Goal: Task Accomplishment & Management: Use online tool/utility

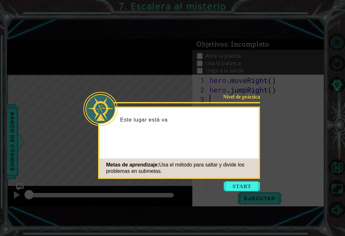
click at [231, 184] on button "Start" at bounding box center [241, 186] width 36 height 10
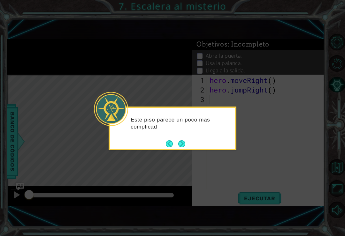
scroll to position [1, 0]
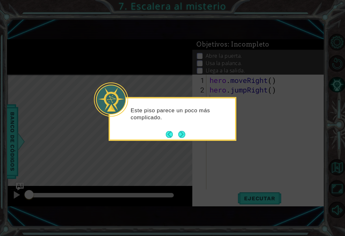
click at [184, 137] on button "Next" at bounding box center [181, 134] width 7 height 7
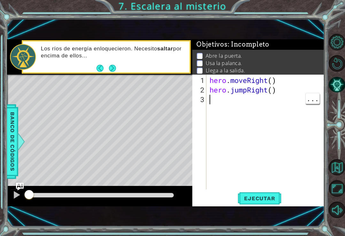
click at [263, 194] on button "Ejecutar" at bounding box center [260, 198] width 44 height 13
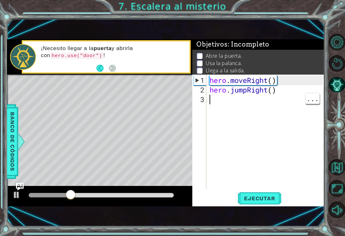
click at [247, 103] on div "hero . moveRight ( ) hero . jumpRight ( )" at bounding box center [267, 143] width 118 height 134
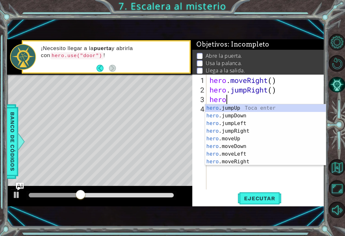
scroll to position [0, 1]
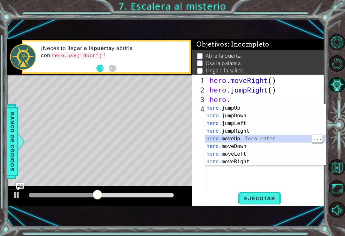
click at [282, 140] on div "hero. jumpUp Toca enter hero. jumpDown Toca enter hero. jumpLeft Toca enter her…" at bounding box center [265, 142] width 121 height 77
type textarea "hero.moveUp(1)"
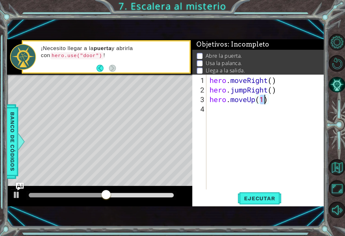
click at [268, 198] on span "Ejecutar" at bounding box center [260, 198] width 44 height 6
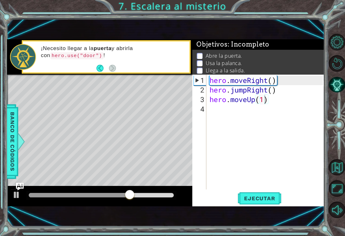
scroll to position [0, 0]
click at [298, 111] on div "hero . moveRight ( ) hero . jumpRight ( ) hero . moveUp ( 1 )" at bounding box center [267, 143] width 118 height 134
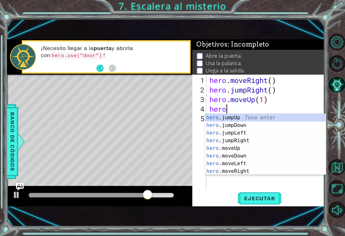
scroll to position [0, 0]
type textarea "hero."
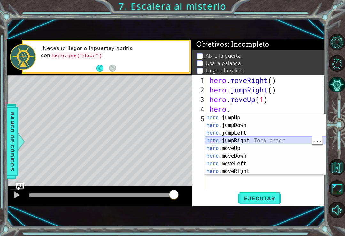
click at [259, 140] on div "hero. jumpUp Toca enter hero. jumpDown Toca enter hero. jumpLeft Toca enter her…" at bounding box center [265, 152] width 121 height 77
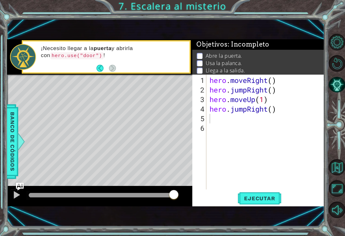
click at [275, 202] on button "Ejecutar" at bounding box center [260, 198] width 44 height 13
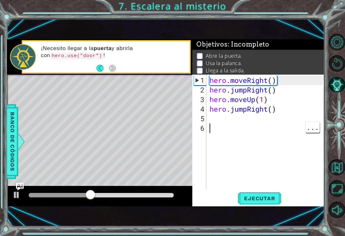
click at [227, 124] on div "hero . moveRight ( ) hero . jumpRight ( ) hero . moveUp ( 1 ) hero . jumpRight …" at bounding box center [267, 143] width 118 height 134
click at [276, 120] on div "hero . moveRight ( ) hero . jumpRight ( ) hero . moveUp ( 1 ) hero . jumpRight …" at bounding box center [267, 143] width 118 height 134
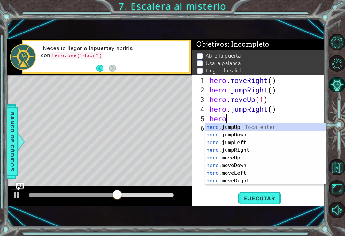
scroll to position [0, 1]
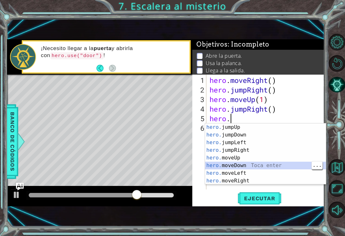
click at [270, 198] on span "Ejecutar" at bounding box center [260, 198] width 44 height 6
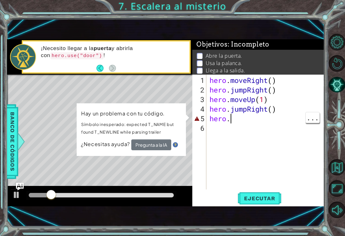
click at [259, 121] on div "hero . moveRight ( ) hero . jumpRight ( ) hero . moveUp ( 1 ) hero . jumpRight …" at bounding box center [267, 143] width 118 height 134
click at [275, 119] on div "hero . moveRight ( ) hero . jumpRight ( ) hero . moveUp ( 1 ) hero . jumpRight …" at bounding box center [267, 143] width 118 height 134
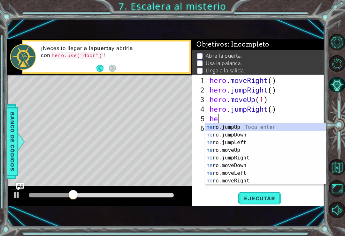
scroll to position [0, 0]
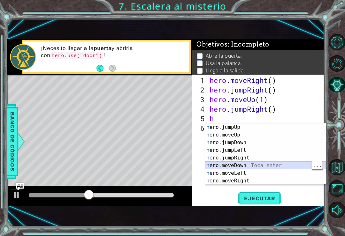
click at [275, 164] on div "h ero.jumpUp Toca enter h ero.moveUp Toca enter h ero.jumpDown Toca enter h ero…" at bounding box center [265, 162] width 121 height 77
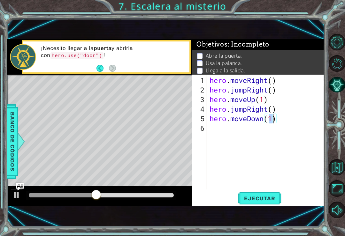
type textarea "hero.moveDown()"
click at [276, 197] on span "Ejecutar" at bounding box center [260, 198] width 44 height 6
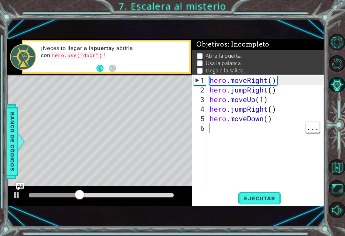
click at [287, 127] on div "hero . moveRight ( ) hero . jumpRight ( ) hero . moveUp ( 1 ) hero . jumpRight …" at bounding box center [267, 143] width 118 height 134
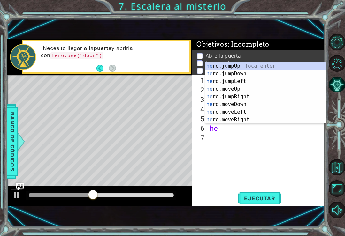
scroll to position [0, 0]
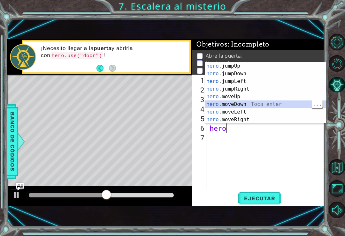
click at [271, 109] on div "hero .jumpUp Toca enter hero .jumpDown Toca enter hero .jumpLeft Toca enter her…" at bounding box center [265, 100] width 121 height 77
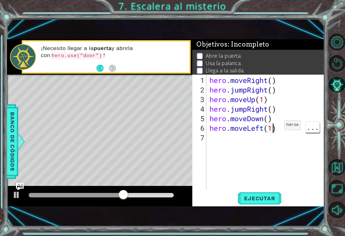
click at [275, 128] on div "hero . moveRight ( ) hero . jumpRight ( ) hero . moveUp ( 1 ) hero . jumpRight …" at bounding box center [267, 143] width 118 height 134
type textarea "hero.moveLeft()"
click at [275, 203] on button "Ejecutar" at bounding box center [260, 198] width 44 height 13
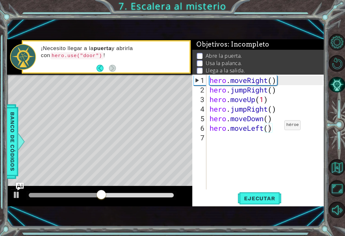
scroll to position [0, 0]
click at [272, 146] on div "hero . moveRight ( ) hero . jumpRight ( ) hero . moveUp ( 1 ) hero . jumpRight …" at bounding box center [267, 143] width 118 height 134
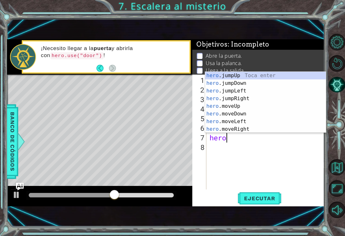
scroll to position [0, 1]
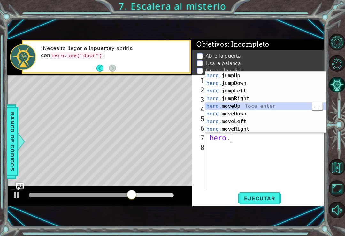
click at [280, 106] on div "hero. jumpUp Toca enter hero. jumpDown Toca enter hero. jumpLeft Toca enter her…" at bounding box center [265, 110] width 121 height 77
type textarea "hero.moveUp(1)"
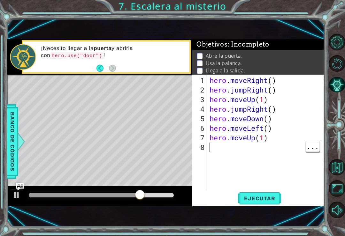
scroll to position [0, 0]
click at [299, 150] on div "hero . moveRight ( ) hero . jumpRight ( ) hero . moveUp ( 1 ) hero . jumpRight …" at bounding box center [267, 143] width 118 height 134
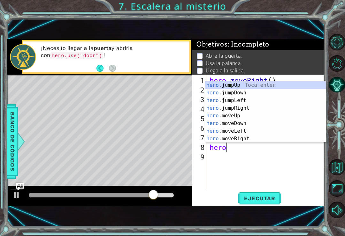
scroll to position [0, 1]
type textarea "hero."
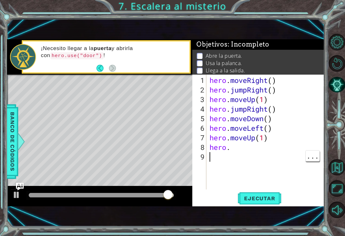
scroll to position [0, 0]
click at [279, 158] on div "hero . moveRight ( ) hero . jumpRight ( ) hero . moveUp ( 1 ) hero . jumpRight …" at bounding box center [267, 143] width 118 height 134
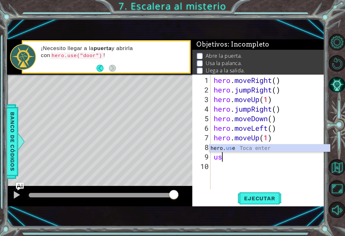
scroll to position [0, 0]
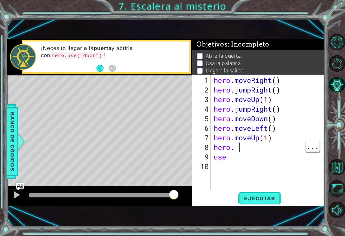
click at [262, 150] on div "hero . moveRight ( ) hero . jumpRight ( ) hero . moveUp ( 1 ) hero . jumpRight …" at bounding box center [269, 143] width 114 height 134
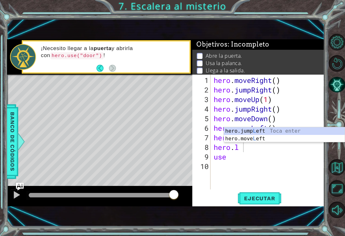
type textarea "use"
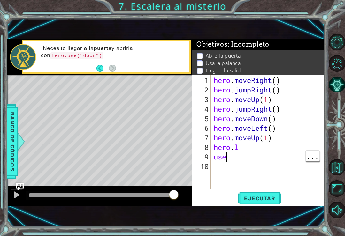
scroll to position [0, 0]
click at [282, 162] on div "hero . moveRight ( ) hero . jumpRight ( ) hero . moveUp ( 1 ) hero . jumpRight …" at bounding box center [269, 143] width 114 height 134
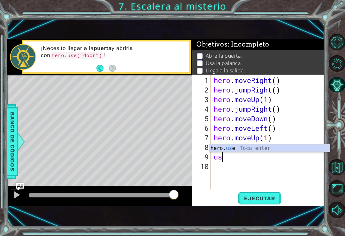
type textarea "u"
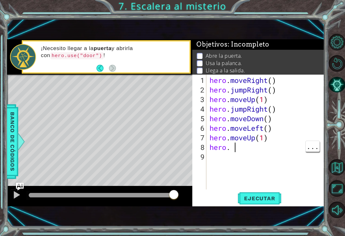
click at [278, 150] on div "hero . moveRight ( ) hero . jumpRight ( ) hero . moveUp ( 1 ) hero . jumpRight …" at bounding box center [267, 143] width 118 height 134
type textarea "hero."
click at [258, 150] on div "hero . moveRight ( ) hero . jumpRight ( ) hero . moveUp ( 1 ) hero . jumpRight …" at bounding box center [267, 143] width 118 height 134
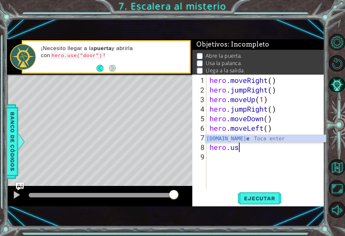
scroll to position [0, 1]
click at [263, 138] on div "hero.use Toca enter" at bounding box center [265, 146] width 121 height 23
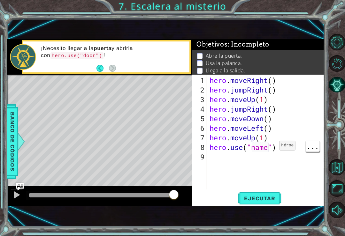
click at [269, 148] on div "hero . moveRight ( ) hero . jumpRight ( ) hero . moveUp ( 1 ) hero . jumpRight …" at bounding box center [267, 143] width 118 height 134
click at [259, 149] on div "hero . moveRight ( ) hero . jumpRight ( ) hero . moveUp ( 1 ) hero . jumpRight …" at bounding box center [267, 143] width 118 height 134
type textarea "hero.use("door")"
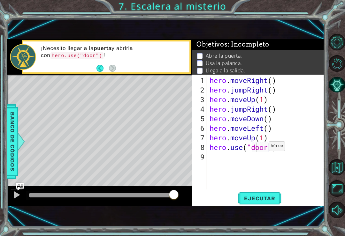
click at [269, 197] on span "Ejecutar" at bounding box center [260, 198] width 44 height 6
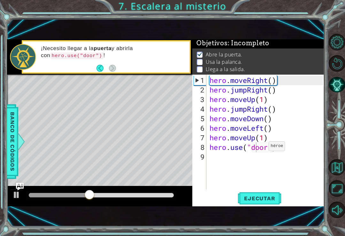
scroll to position [0, 0]
click at [234, 161] on div "hero . moveRight ( ) hero . jumpRight ( ) hero . moveUp ( 1 ) hero . jumpRight …" at bounding box center [267, 143] width 118 height 134
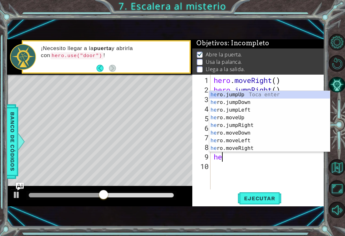
scroll to position [0, 0]
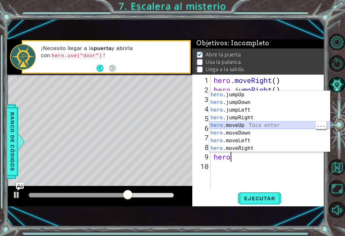
click at [297, 124] on div "hero .jumpUp Toca enter hero .jumpDown Toca enter hero .jumpLeft Toca enter her…" at bounding box center [269, 129] width 121 height 77
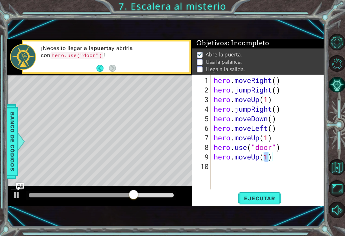
click at [266, 197] on span "Ejecutar" at bounding box center [260, 198] width 44 height 6
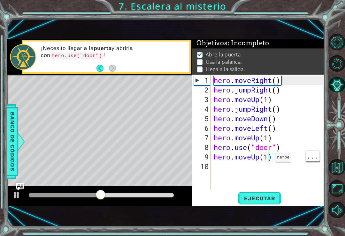
click at [267, 158] on div "hero . moveRight ( ) hero . jumpRight ( ) hero . moveUp ( 1 ) hero . jumpRight …" at bounding box center [269, 143] width 114 height 134
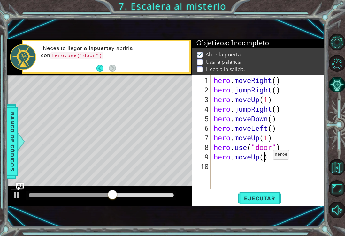
type textarea "hero.moveUp(2)"
click at [291, 170] on div "hero . moveRight ( ) hero . jumpRight ( ) hero . moveUp ( 1 ) hero . jumpRight …" at bounding box center [269, 143] width 114 height 134
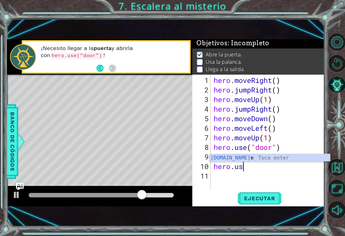
scroll to position [0, 1]
click at [265, 159] on div "hero.use Toca enter" at bounding box center [269, 165] width 121 height 23
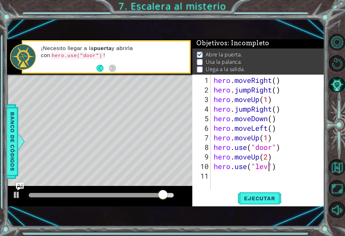
scroll to position [0, 3]
type textarea "hero.use("lever")"
click at [268, 205] on button "Ejecutar" at bounding box center [260, 198] width 44 height 13
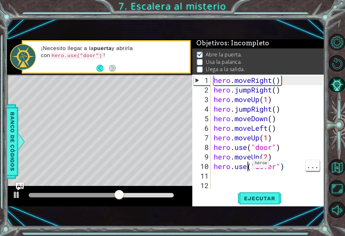
click at [285, 151] on div "hero . moveRight ( ) hero . jumpRight ( ) hero . moveUp ( 1 ) hero . jumpRight …" at bounding box center [269, 143] width 114 height 134
click at [292, 168] on div "hero . moveRight ( ) hero . jumpRight ( ) hero . moveUp ( 1 ) hero . jumpRight …" at bounding box center [269, 143] width 114 height 134
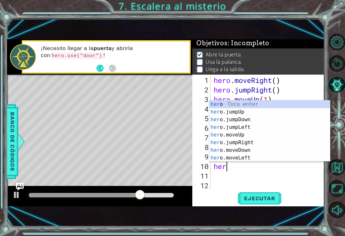
type textarea "h"
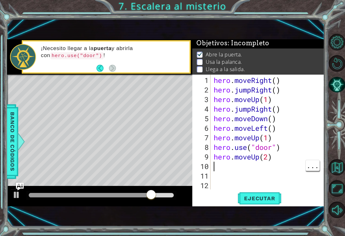
click at [284, 167] on div "hero . moveRight ( ) hero . jumpRight ( ) hero . moveUp ( 1 ) hero . jumpRight …" at bounding box center [269, 143] width 114 height 134
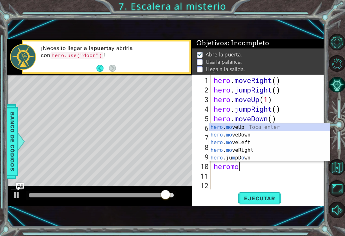
scroll to position [0, 1]
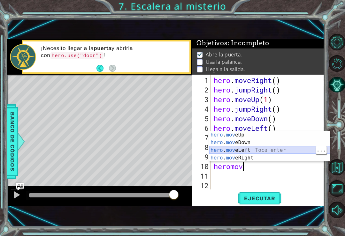
click at [253, 149] on div "hero . mov eUp Toca enter hero . mov eDown Toca enter hero . mov eLeft Toca ent…" at bounding box center [269, 154] width 121 height 46
type textarea "hero.moveLeft(1)"
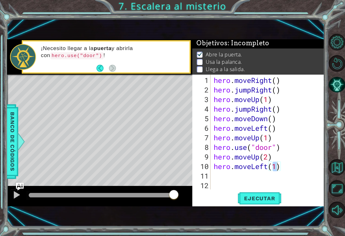
click at [271, 199] on span "Ejecutar" at bounding box center [260, 198] width 44 height 6
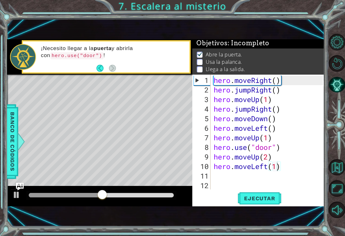
scroll to position [0, 0]
click at [234, 183] on div "hero . moveRight ( ) hero . jumpRight ( ) hero . moveUp ( 1 ) hero . jumpRight …" at bounding box center [269, 143] width 114 height 134
click at [257, 175] on div "hero . moveRight ( ) hero . jumpRight ( ) hero . moveUp ( 1 ) hero . jumpRight …" at bounding box center [269, 143] width 114 height 134
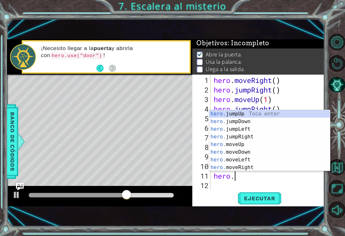
scroll to position [0, 1]
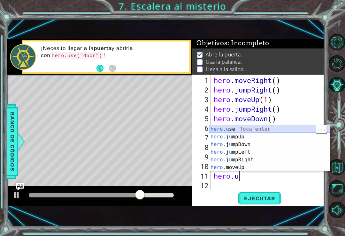
click at [231, 130] on div "hero.u se Toca enter hero. j u mpUp Toca enter hero. j u mpDown Toca enter hero…" at bounding box center [269, 155] width 121 height 61
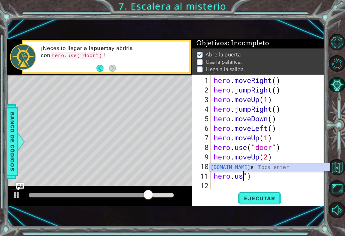
type textarea "hero.u")"
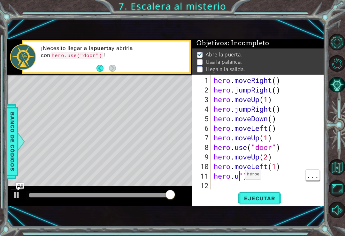
scroll to position [0, 0]
click at [274, 185] on div "hero . moveRight ( ) hero . jumpRight ( ) hero . moveUp ( 1 ) hero . jumpRight …" at bounding box center [269, 143] width 114 height 134
click at [277, 178] on div "hero . moveRight ( ) hero . jumpRight ( ) hero . moveUp ( 1 ) hero . jumpRight …" at bounding box center [269, 143] width 114 height 134
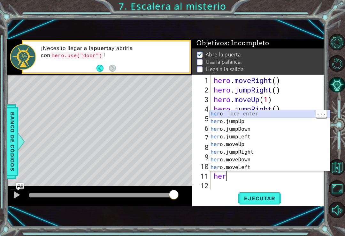
click at [302, 110] on div "her o Toca enter her o.jumpUp Toca enter her o.jumpDown Toca enter her o.jumpLe…" at bounding box center [269, 148] width 121 height 77
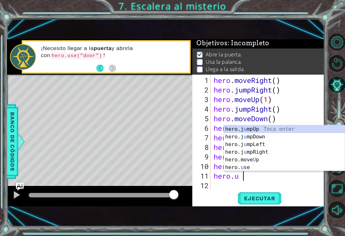
scroll to position [0, 1]
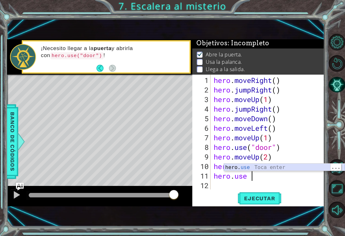
click at [245, 170] on div "hero. use Toca enter" at bounding box center [284, 175] width 121 height 23
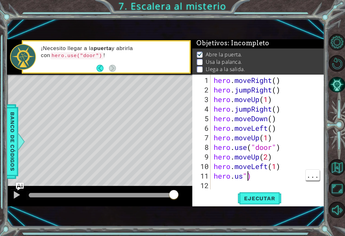
click at [245, 177] on div "hero . moveRight ( ) hero . jumpRight ( ) hero . moveUp ( 1 ) hero . jumpRight …" at bounding box center [269, 143] width 114 height 134
click at [242, 180] on div "hero . moveRight ( ) hero . jumpRight ( ) hero . moveUp ( 1 ) hero . jumpRight …" at bounding box center [269, 143] width 114 height 134
click at [249, 177] on div "hero . moveRight ( ) hero . jumpRight ( ) hero . moveUp ( 1 ) hero . jumpRight …" at bounding box center [269, 143] width 114 height 134
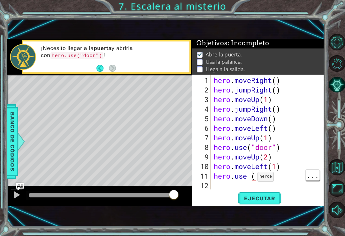
click at [252, 180] on div "hero . moveRight ( ) hero . jumpRight ( ) hero . moveUp ( 1 ) hero . jumpRight …" at bounding box center [269, 143] width 114 height 134
click at [253, 179] on div "hero . moveRight ( ) hero . jumpRight ( ) hero . moveUp ( 1 ) hero . jumpRight …" at bounding box center [269, 143] width 114 height 134
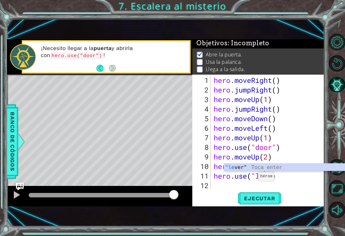
scroll to position [0, 3]
click at [294, 166] on div ""lever " Toca enter" at bounding box center [284, 175] width 121 height 23
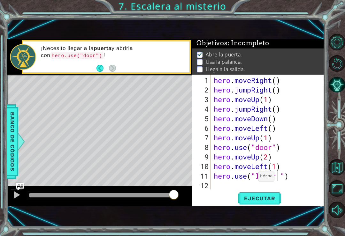
click at [270, 196] on span "Ejecutar" at bounding box center [260, 198] width 44 height 6
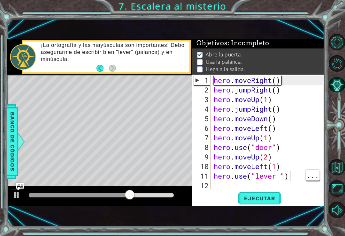
click at [299, 172] on div "hero . moveRight ( ) hero . jumpRight ( ) hero . moveUp ( 1 ) hero . jumpRight …" at bounding box center [269, 143] width 114 height 134
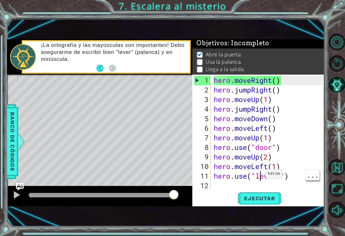
click at [260, 180] on div "hero . moveRight ( ) hero . jumpRight ( ) hero . moveUp ( 1 ) hero . jumpRight …" at bounding box center [269, 143] width 114 height 134
click at [261, 179] on div "hero . moveRight ( ) hero . jumpRight ( ) hero . moveUp ( 1 ) hero . jumpRight …" at bounding box center [269, 143] width 114 height 134
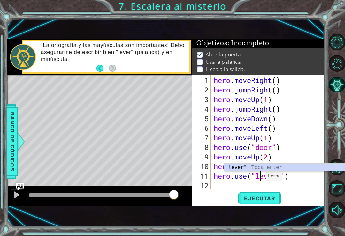
scroll to position [0, 2]
type textarea "hero.use("lever ")"
click at [270, 197] on span "Ejecutar" at bounding box center [260, 198] width 44 height 6
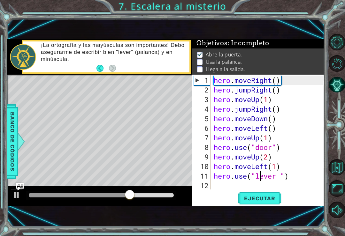
click at [273, 178] on div "hero . moveRight ( ) hero . jumpRight ( ) hero . moveUp ( 1 ) hero . jumpRight …" at bounding box center [269, 143] width 114 height 134
click at [278, 200] on span "Ejecutar" at bounding box center [260, 198] width 44 height 6
click at [287, 176] on div "hero . moveRight ( ) hero . jumpRight ( ) hero . moveUp ( 1 ) hero . jumpRight …" at bounding box center [269, 143] width 114 height 134
click at [278, 179] on div "hero . moveRight ( ) hero . jumpRight ( ) hero . moveUp ( 1 ) hero . jumpRight …" at bounding box center [269, 143] width 114 height 134
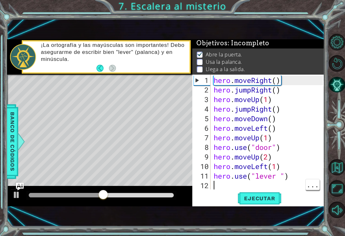
click at [282, 181] on div "hero . moveRight ( ) hero . jumpRight ( ) hero . moveUp ( 1 ) hero . jumpRight …" at bounding box center [269, 143] width 114 height 134
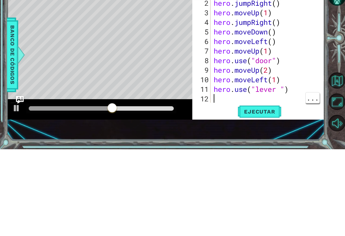
scroll to position [0, 0]
click at [288, 92] on div "hero . moveRight ( ) hero . jumpRight ( ) hero . moveUp ( 1 ) hero . jumpRight …" at bounding box center [269, 143] width 114 height 134
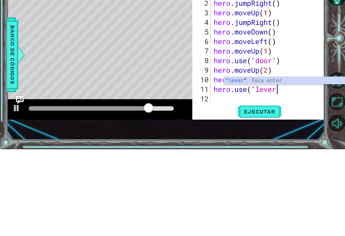
scroll to position [0, 3]
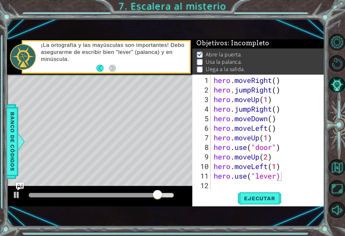
click at [269, 193] on button "Ejecutar" at bounding box center [260, 198] width 44 height 13
click at [262, 193] on button "Ejecutar" at bounding box center [260, 198] width 44 height 13
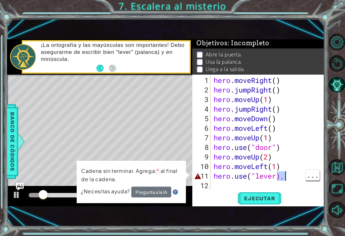
click at [296, 173] on div "hero . moveRight ( ) hero . jumpRight ( ) hero . moveUp ( 1 ) hero . jumpRight …" at bounding box center [269, 143] width 114 height 134
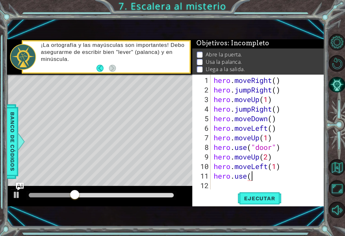
scroll to position [0, 1]
type textarea "hero.use"
click at [287, 178] on div "hero . moveRight ( ) hero . jumpRight ( ) hero . moveUp ( 1 ) hero . jumpRight …" at bounding box center [269, 143] width 114 height 134
click at [278, 176] on div "hero . moveRight ( ) hero . jumpRight ( ) hero . moveUp ( 1 ) hero . jumpRight …" at bounding box center [269, 143] width 114 height 134
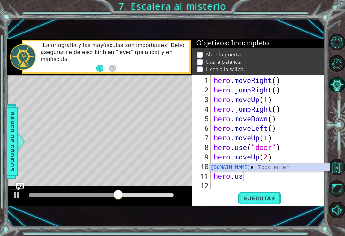
click at [244, 166] on div "[DOMAIN_NAME] e Toca enter" at bounding box center [269, 175] width 121 height 23
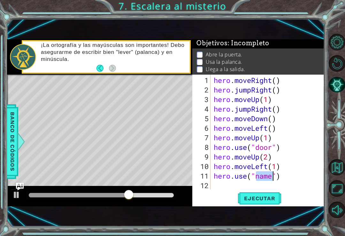
type textarea "hero.use("")"
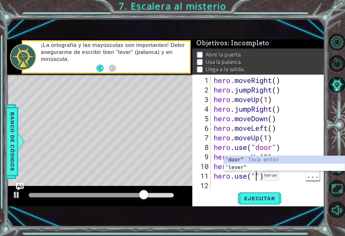
click at [257, 179] on div "hero . moveRight ( ) hero . jumpRight ( ) hero . moveUp ( 1 ) hero . jumpRight …" at bounding box center [269, 143] width 114 height 134
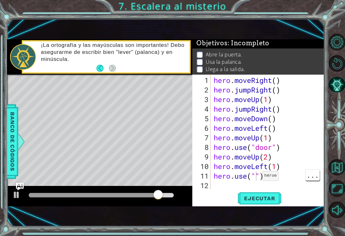
click at [257, 180] on div "hero . moveRight ( ) hero . jumpRight ( ) hero . moveUp ( 1 ) hero . jumpRight …" at bounding box center [269, 143] width 114 height 134
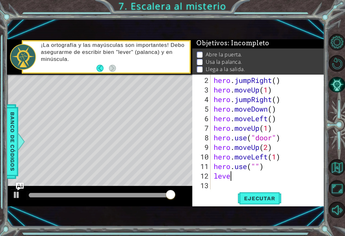
scroll to position [0, 1]
click at [232, 178] on div "hero . jumpRight ( ) hero . moveUp ( 1 ) hero . jumpRight ( ) hero . moveDown (…" at bounding box center [269, 143] width 114 height 134
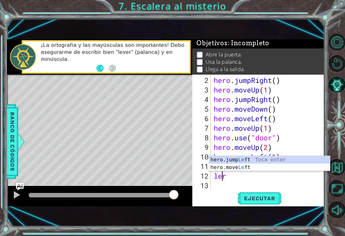
scroll to position [0, 0]
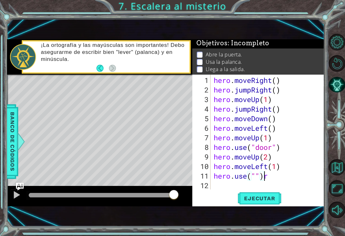
type textarea "hero.use(""r"
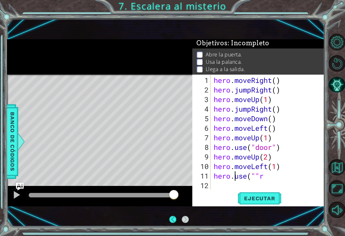
click at [295, 185] on div "hero . moveRight ( ) hero . jumpRight ( ) hero . moveUp ( 1 ) hero . jumpRight …" at bounding box center [269, 143] width 114 height 134
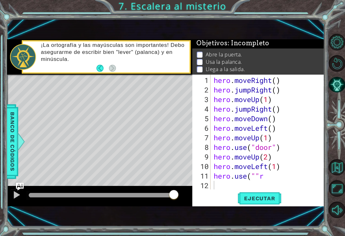
type textarea "hero.use(""r"
click at [280, 181] on div "hero . moveRight ( ) hero . jumpRight ( ) hero . moveUp ( 1 ) hero . jumpRight …" at bounding box center [269, 143] width 114 height 134
click at [291, 175] on div "hero . moveRight ( ) hero . jumpRight ( ) hero . moveUp ( 1 ) hero . jumpRight …" at bounding box center [269, 143] width 114 height 134
click at [257, 177] on div "hero . moveRight ( ) hero . jumpRight ( ) hero . moveUp ( 1 ) hero . jumpRight …" at bounding box center [269, 143] width 114 height 134
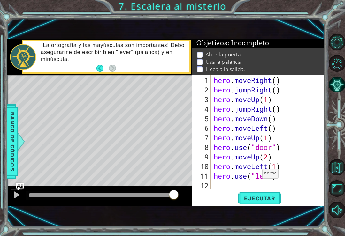
scroll to position [0, 3]
type textarea "hero.use("[PERSON_NAME]")"
click at [269, 198] on span "Ejecutar" at bounding box center [260, 198] width 44 height 6
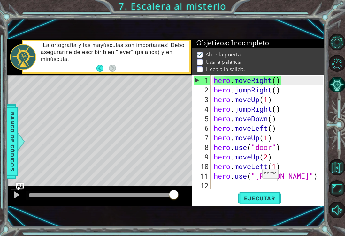
scroll to position [0, 0]
click at [270, 179] on div "hero . moveRight ( ) hero . jumpRight ( ) hero . moveUp ( 1 ) hero . jumpRight …" at bounding box center [269, 143] width 114 height 134
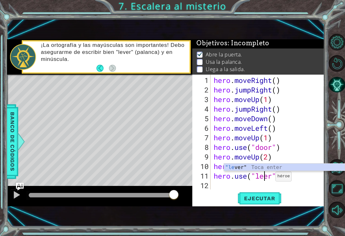
scroll to position [0, 3]
type textarea "hero.use("lever")"
click at [258, 198] on span "Ejecutar" at bounding box center [260, 198] width 44 height 6
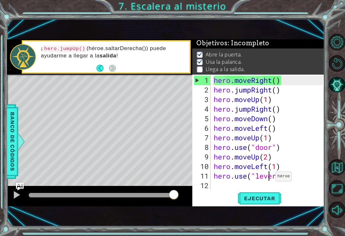
scroll to position [0, 0]
click at [254, 185] on div "hero . moveRight ( ) hero . jumpRight ( ) hero . moveUp ( 1 ) hero . jumpRight …" at bounding box center [269, 143] width 114 height 134
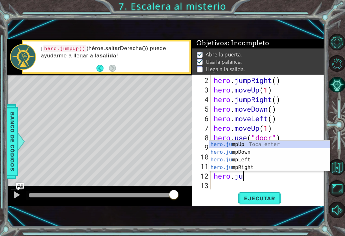
scroll to position [0, 1]
type textarea "hero.jump"
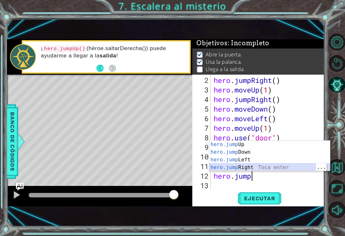
click at [277, 167] on div "hero.jump Up Toca enter hero.jump Down Toca enter hero.jump Left Toca enter her…" at bounding box center [269, 164] width 121 height 46
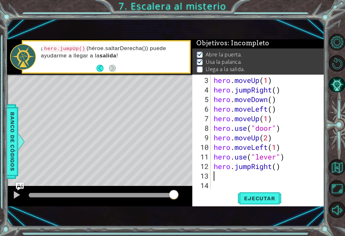
scroll to position [19, 0]
click at [268, 200] on span "Ejecutar" at bounding box center [260, 198] width 44 height 6
type textarea "hero.jumpRight()"
click at [249, 168] on div "hero . moveUp ( 1 ) hero . jumpRight ( ) hero . moveDown ( ) hero . moveLeft ( …" at bounding box center [269, 143] width 114 height 134
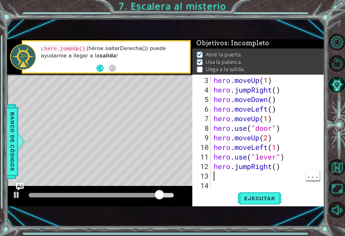
click at [278, 176] on div "hero . moveUp ( 1 ) hero . jumpRight ( ) hero . moveDown ( ) hero . moveLeft ( …" at bounding box center [269, 143] width 114 height 134
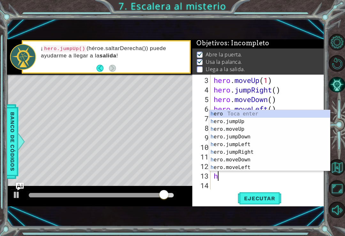
scroll to position [0, 0]
type textarea "hero."
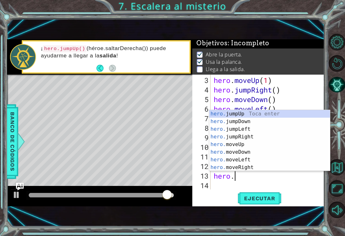
scroll to position [0, 1]
click at [289, 115] on div "hero. jumpUp Toca enter hero. jumpDown Toca enter hero. jumpLeft Toca enter her…" at bounding box center [269, 148] width 121 height 77
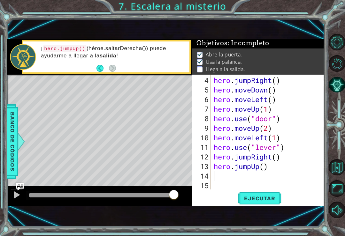
scroll to position [29, 0]
click at [269, 174] on div "hero . jumpRight ( ) hero . moveDown ( ) hero . moveLeft ( ) hero . moveUp ( 1 …" at bounding box center [269, 143] width 114 height 134
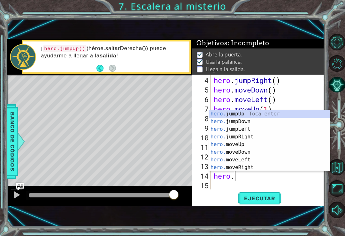
scroll to position [0, 1]
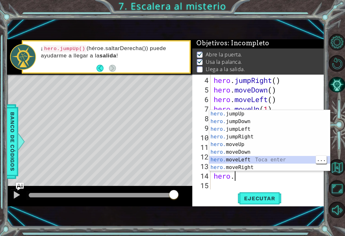
click at [262, 160] on div "hero. jumpUp Toca enter hero. jumpDown Toca enter hero. jumpLeft Toca enter her…" at bounding box center [269, 148] width 121 height 77
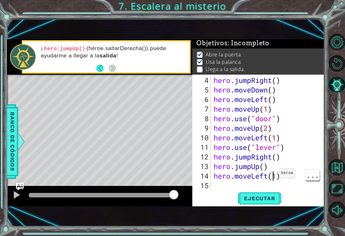
click at [277, 178] on div "hero . jumpRight ( ) hero . moveDown ( ) hero . moveLeft ( ) hero . moveUp ( 1 …" at bounding box center [269, 143] width 114 height 134
type textarea "hero.moveLeft(w)"
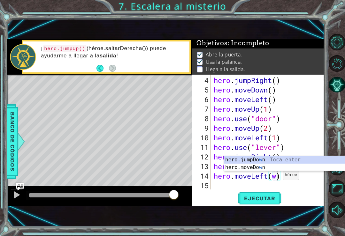
scroll to position [0, 0]
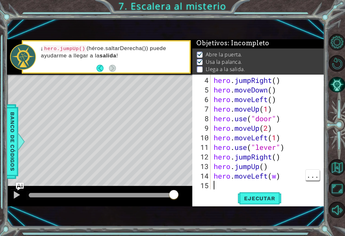
click at [276, 178] on div "hero . jumpRight ( ) hero . moveDown ( ) hero . moveLeft ( ) hero . moveUp ( 1 …" at bounding box center [269, 143] width 114 height 134
type textarea "hero.moveLeft(2)"
click at [223, 185] on div "hero . jumpRight ( ) hero . moveDown ( ) hero . moveLeft ( ) hero . moveUp ( 1 …" at bounding box center [269, 143] width 114 height 134
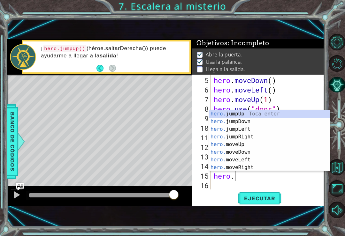
scroll to position [0, 0]
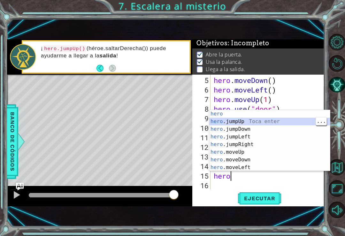
click at [253, 151] on div "hero Toca enter hero .jumpUp Toca enter hero .jumpDown Toca enter hero .jumpLef…" at bounding box center [269, 148] width 121 height 77
type textarea "hero.moveUp(1)"
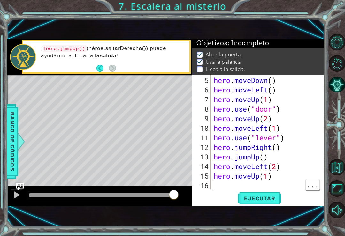
scroll to position [0, 0]
click at [266, 179] on div "hero . moveDown ( ) hero . moveLeft ( ) hero . moveUp ( 1 ) hero . use ( "door"…" at bounding box center [269, 143] width 114 height 134
type textarea "hero.moveUp1)"
click at [263, 179] on div "hero . moveDown ( ) hero . moveLeft ( ) hero . moveUp ( 1 ) hero . use ( "door"…" at bounding box center [269, 143] width 114 height 134
type textarea "hero.moveUp ()"
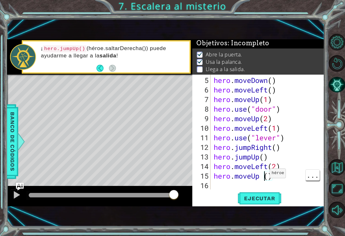
click at [261, 182] on div "hero . moveDown ( ) hero . moveLeft ( ) hero . moveUp ( 1 ) hero . use ( "door"…" at bounding box center [269, 143] width 114 height 134
type textarea "hero.moveUp ()"
click at [264, 180] on div "hero . moveDown ( ) hero . moveLeft ( ) hero . moveUp ( 1 ) hero . use ( "door"…" at bounding box center [269, 143] width 114 height 134
type textarea "hero.moveUp ()"
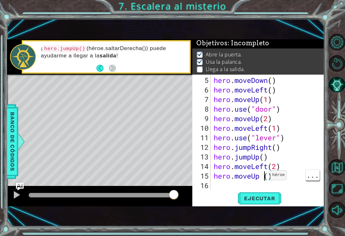
click at [265, 178] on div "hero . moveDown ( ) hero . moveLeft ( ) hero . moveUp ( 1 ) hero . use ( "door"…" at bounding box center [269, 143] width 114 height 134
type textarea "hero.moveUp()"
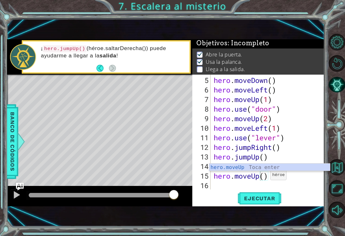
click at [266, 198] on span "Ejecutar" at bounding box center [260, 198] width 44 height 6
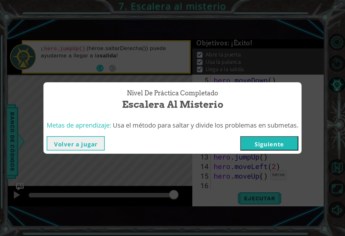
click at [287, 142] on button "Siguiente" at bounding box center [269, 143] width 58 height 14
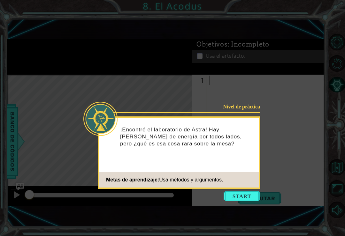
click at [233, 191] on button "Start" at bounding box center [241, 196] width 36 height 10
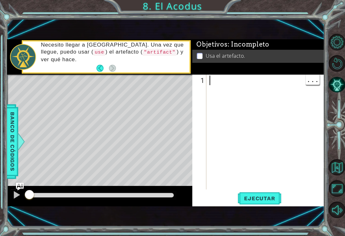
click at [263, 82] on div at bounding box center [267, 143] width 118 height 134
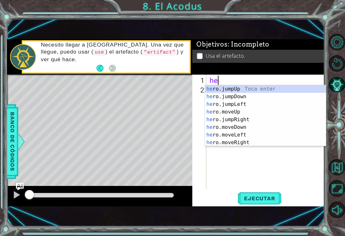
scroll to position [0, 0]
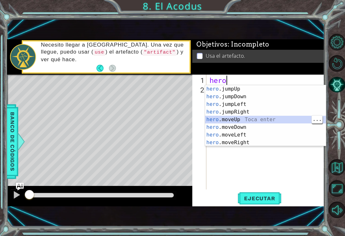
click at [254, 122] on div "hero .jumpUp Toca enter hero .jumpDown Toca enter hero .jumpLeft Toca enter her…" at bounding box center [265, 123] width 121 height 77
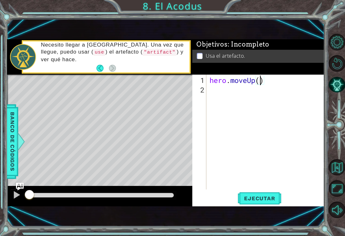
scroll to position [0, 2]
type textarea "hero.moveUp(2)"
click at [287, 95] on div "hero . moveUp ( 2 )" at bounding box center [267, 143] width 118 height 134
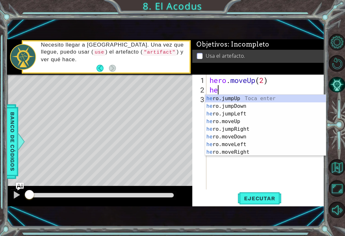
scroll to position [0, 0]
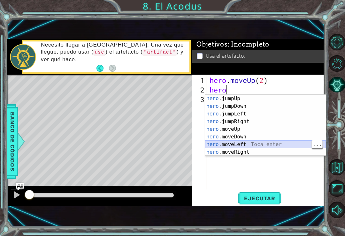
click at [252, 148] on div "hero .jumpUp Toca enter hero .jumpDown Toca enter hero .jumpLeft Toca enter her…" at bounding box center [265, 133] width 121 height 77
type textarea "hero.moveLeft(1)"
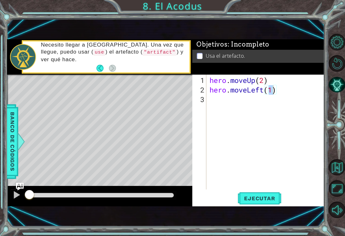
scroll to position [0, 0]
click at [268, 92] on div "hero . moveUp ( 2 ) hero . moveLeft ( 1 )" at bounding box center [267, 143] width 118 height 134
type textarea "hero.moveLeft()"
click at [291, 105] on div "hero . moveUp ( 2 ) hero . moveLeft ( )" at bounding box center [267, 143] width 118 height 134
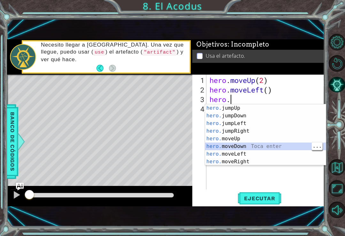
click at [249, 145] on div "hero. jumpUp Toca enter hero. jumpDown Toca enter hero. jumpLeft Toca enter her…" at bounding box center [265, 142] width 121 height 77
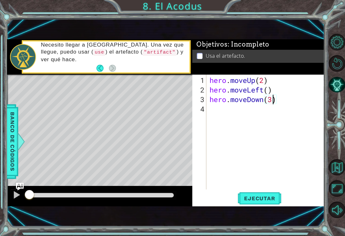
scroll to position [0, 3]
click at [268, 198] on span "Ejecutar" at bounding box center [260, 198] width 44 height 6
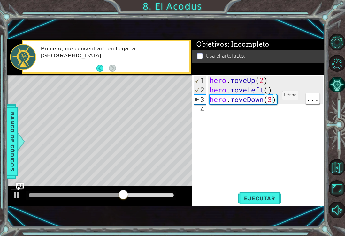
click at [273, 98] on div "hero . moveUp ( 2 ) hero . moveLeft ( ) hero . moveDown ( 3 )" at bounding box center [267, 143] width 118 height 134
type textarea "hero.moveDown(2)"
click at [269, 110] on div "hero . moveUp ( 2 ) hero . moveLeft ( ) hero . moveDown ( 2 )" at bounding box center [267, 143] width 118 height 134
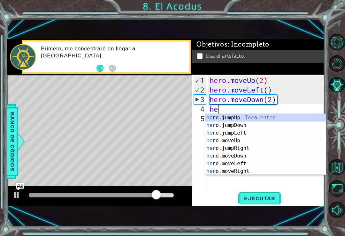
scroll to position [0, 0]
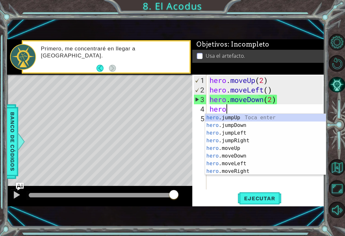
click at [250, 149] on div "hero .jumpUp Toca enter hero .jumpDown Toca enter hero .jumpLeft Toca enter her…" at bounding box center [265, 152] width 121 height 77
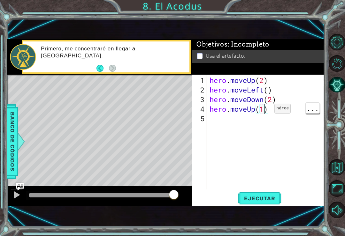
click at [264, 108] on div "hero . moveUp ( 2 ) hero . moveLeft ( ) hero . moveDown ( 2 ) hero . moveUp ( 1…" at bounding box center [267, 143] width 118 height 134
type textarea "hero.moveUp()"
click at [261, 119] on div "hero . moveUp ( 2 ) hero . moveLeft ( ) hero . moveDown ( 2 ) hero . moveUp ( )" at bounding box center [267, 143] width 118 height 134
click at [282, 104] on div "hero . moveUp ( 2 ) hero . moveLeft ( ) hero . moveDown ( 2 ) hero . moveUp ( )" at bounding box center [267, 143] width 118 height 134
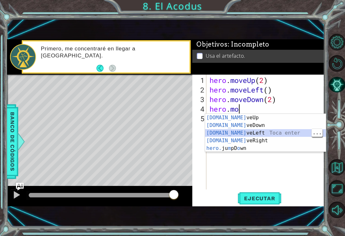
click at [268, 129] on div "[DOMAIN_NAME] veUp Toca enter [DOMAIN_NAME] veDown Toca enter [DOMAIN_NAME] veL…" at bounding box center [265, 141] width 121 height 54
type textarea "hero.moveLeft(1)"
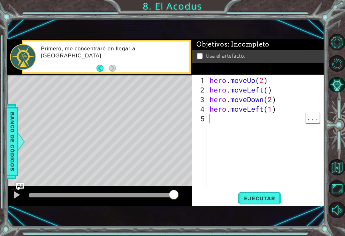
click at [272, 123] on div "hero . moveUp ( 2 ) hero . moveLeft ( ) hero . moveDown ( 2 ) hero . moveLeft (…" at bounding box center [267, 143] width 118 height 134
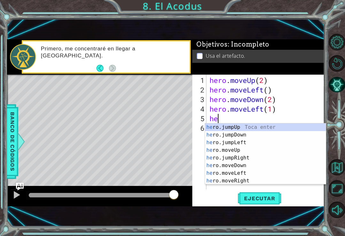
scroll to position [0, 0]
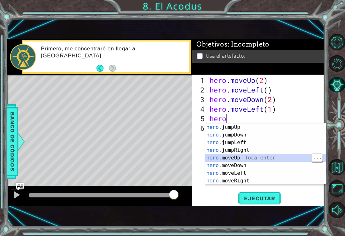
click at [249, 155] on div "hero .jumpUp Toca enter hero .jumpDown Toca enter hero .jumpLeft Toca enter her…" at bounding box center [265, 162] width 121 height 77
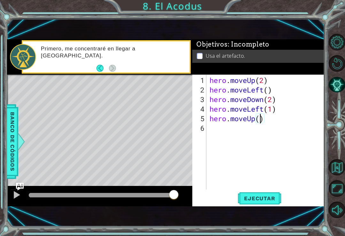
scroll to position [0, 2]
type textarea "hero.moveLeft(1)"
click at [275, 134] on div "hero . moveUp ( 2 ) hero . moveLeft ( ) hero . moveDown ( 2 ) hero . moveLeft (…" at bounding box center [267, 143] width 118 height 134
click at [268, 200] on span "Ejecutar" at bounding box center [260, 198] width 44 height 6
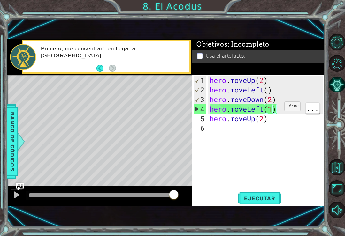
click at [272, 109] on div "hero . moveUp ( 2 ) hero . moveLeft ( ) hero . moveDown ( 2 ) hero . moveLeft (…" at bounding box center [267, 143] width 118 height 134
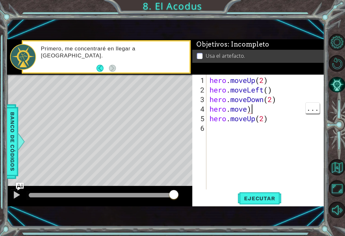
click at [271, 108] on div "hero . moveUp ( 2 ) hero . moveLeft ( ) hero . moveDown ( 2 ) hero . move ) her…" at bounding box center [267, 143] width 118 height 134
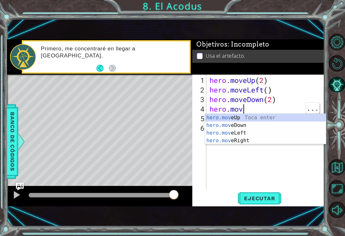
click at [264, 112] on div "hero . moveUp ( 2 ) hero . moveLeft ( ) hero . moveDown ( 2 ) hero . mov hero .…" at bounding box center [267, 143] width 118 height 134
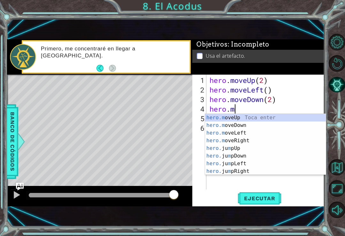
type textarea "hero."
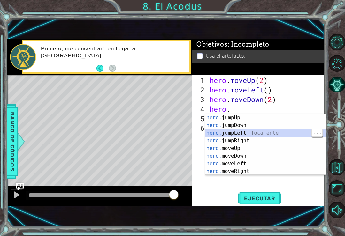
click at [258, 135] on div "hero. jumpUp Toca enter hero. jumpDown Toca enter hero. jumpLeft Toca enter her…" at bounding box center [265, 152] width 121 height 77
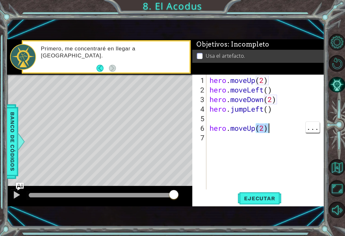
click at [268, 124] on div "hero . moveUp ( 2 ) hero . moveLeft ( ) hero . moveDown ( 2 ) hero . jumpLeft (…" at bounding box center [267, 143] width 118 height 134
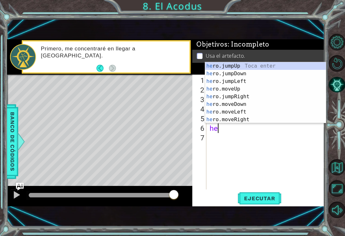
type textarea "h"
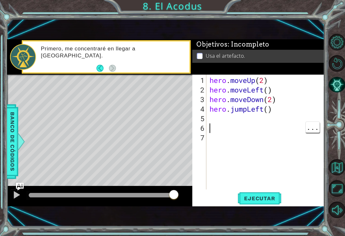
click at [277, 117] on div "hero . moveUp ( 2 ) hero . moveLeft ( ) hero . moveDown ( 2 ) hero . jumpLeft (…" at bounding box center [267, 143] width 118 height 134
type textarea "hero.jumpLeft()"
click at [271, 110] on div "hero . moveUp ( 2 ) hero . moveLeft ( ) hero . moveDown ( 2 ) hero . jumpLeft (…" at bounding box center [267, 143] width 118 height 134
click at [265, 202] on button "Ejecutar" at bounding box center [260, 198] width 44 height 13
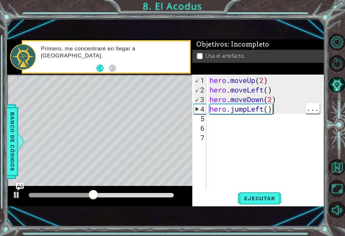
click at [234, 123] on div "hero . moveUp ( 2 ) hero . moveLeft ( ) hero . moveDown ( 2 ) hero . jumpLeft (…" at bounding box center [267, 143] width 118 height 134
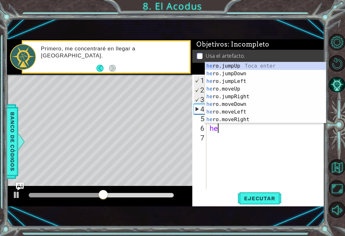
scroll to position [0, 0]
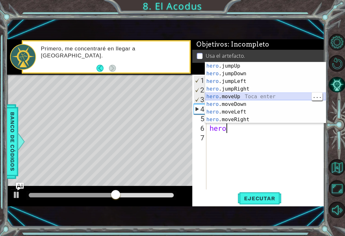
click at [249, 100] on div "hero .jumpUp Toca enter hero .jumpDown Toca enter hero .jumpLeft Toca enter her…" at bounding box center [265, 100] width 121 height 77
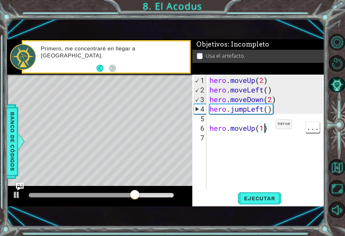
click at [265, 129] on div "hero . moveUp ( 2 ) hero . moveLeft ( ) hero . moveDown ( 2 ) hero . jumpLeft (…" at bounding box center [267, 143] width 118 height 134
type textarea "hero.moveUp(2)"
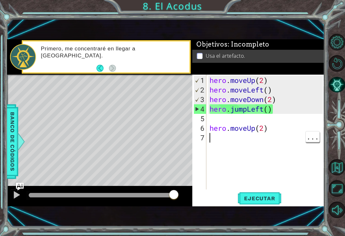
click at [301, 146] on div "hero . moveUp ( 2 ) hero . moveLeft ( ) hero . moveDown ( 2 ) hero . jumpLeft (…" at bounding box center [267, 143] width 118 height 134
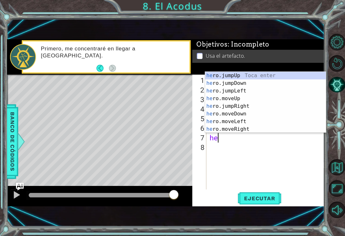
scroll to position [0, 0]
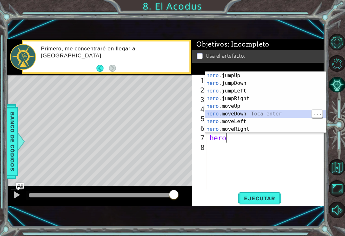
click at [253, 126] on div "hero .jumpUp Toca enter hero .jumpDown Toca enter hero .jumpLeft Toca enter her…" at bounding box center [265, 110] width 121 height 77
type textarea "hero.moveRight(1)"
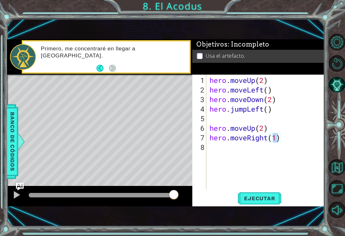
click at [255, 204] on button "Ejecutar" at bounding box center [260, 198] width 44 height 13
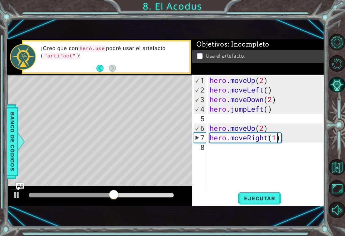
scroll to position [0, 0]
click at [228, 154] on div "hero . moveUp ( 2 ) hero . moveLeft ( ) hero . moveDown ( 2 ) hero . jumpLeft (…" at bounding box center [267, 143] width 118 height 134
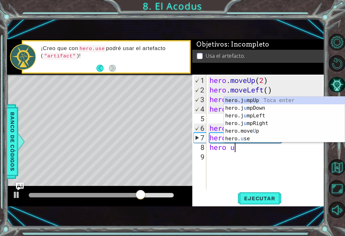
type textarea "hero"
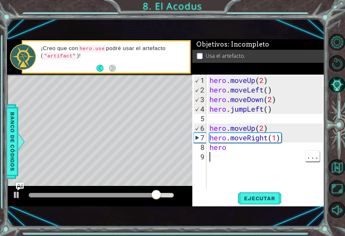
click at [250, 148] on div "hero . moveUp ( 2 ) hero . moveLeft ( ) hero . moveDown ( 2 ) hero . jumpLeft (…" at bounding box center [267, 143] width 118 height 134
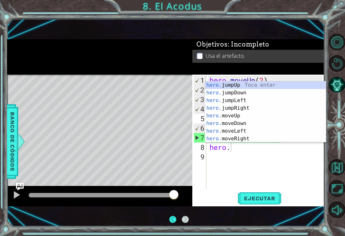
scroll to position [1, 0]
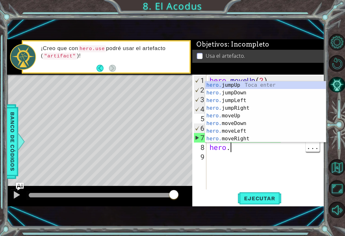
click at [263, 150] on div "hero . moveUp ( 2 ) hero . moveLeft ( ) hero . moveDown ( 2 ) hero . jumpLeft (…" at bounding box center [267, 143] width 118 height 134
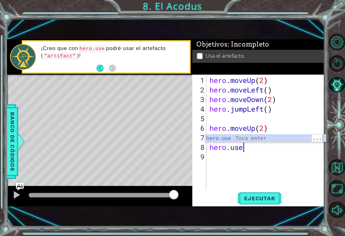
click at [254, 138] on div "hero.use Toca enter" at bounding box center [265, 146] width 121 height 23
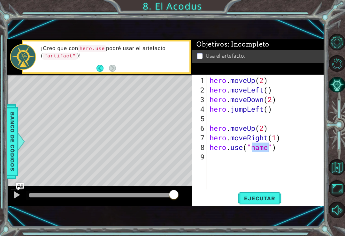
scroll to position [1, 0]
type textarea "hero.use("")"
click at [252, 147] on div "hero . moveUp ( 2 ) hero . moveLeft ( ) hero . moveDown ( 2 ) hero . jumpLeft (…" at bounding box center [267, 143] width 118 height 134
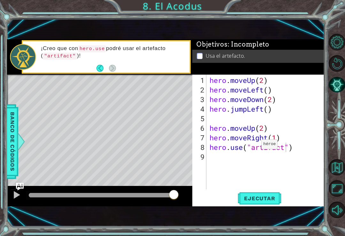
type textarea "hero.use("artifact")"
click at [266, 202] on span "Ejecutar" at bounding box center [260, 198] width 44 height 6
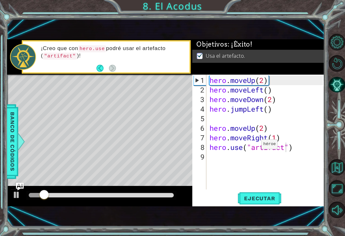
click at [318, 215] on div "1 ההההההההההההההההההההההההההההההההההההההההההההההההההההההההההההההההההההההההההההה…" at bounding box center [165, 123] width 317 height 208
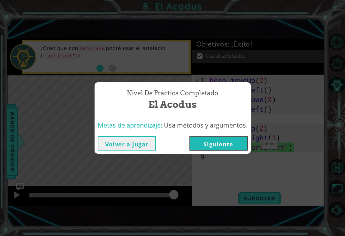
click at [232, 141] on button "Siguiente" at bounding box center [218, 143] width 58 height 14
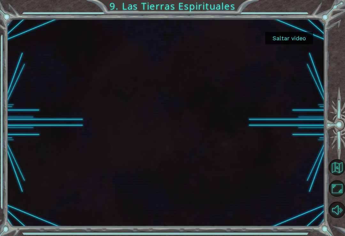
click at [298, 42] on button "Saltar video" at bounding box center [289, 38] width 48 height 12
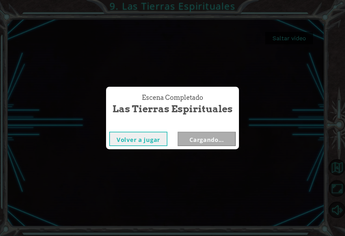
click at [298, 39] on div "Escena Completado Las Tierras Espirituales Volver a jugar Cargando..." at bounding box center [172, 118] width 345 height 236
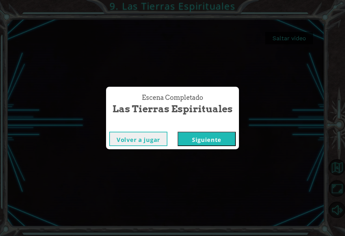
click at [210, 143] on button "Siguiente" at bounding box center [207, 139] width 58 height 14
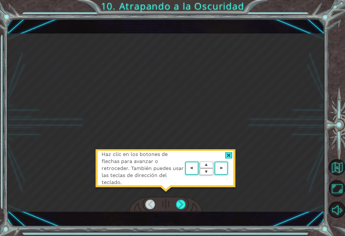
click at [230, 157] on div at bounding box center [228, 155] width 7 height 7
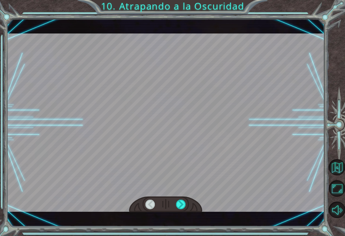
click at [342, 218] on button "Sonido apagado" at bounding box center [337, 210] width 17 height 17
click at [336, 218] on button "Sonido encendido" at bounding box center [337, 210] width 17 height 17
click at [339, 215] on button "Sonido apagado" at bounding box center [337, 210] width 17 height 17
click at [337, 197] on button "Maximizar navegador" at bounding box center [337, 188] width 17 height 17
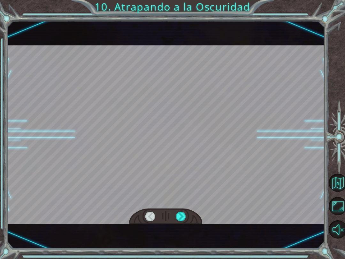
click at [338, 210] on button "Maximizar navegador" at bounding box center [338, 206] width 18 height 18
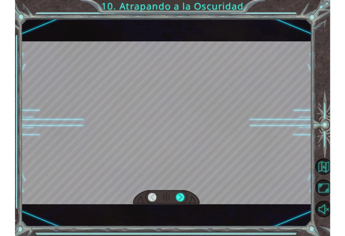
scroll to position [1, 0]
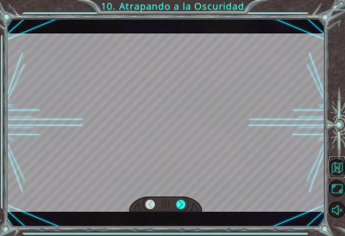
click at [336, 176] on button "Volver al mapa" at bounding box center [337, 167] width 17 height 17
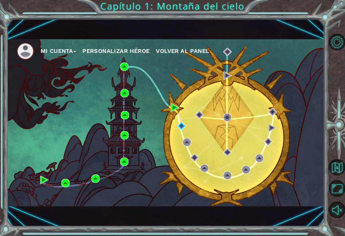
click at [234, 93] on div "Mi Cuenta Personalizar héroe Volver al panel" at bounding box center [165, 122] width 317 height 167
click at [165, 113] on div "Mi Cuenta Personalizar héroe Volver al panel" at bounding box center [165, 122] width 317 height 167
click at [231, 97] on div "Mi Cuenta Personalizar héroe Volver al panel" at bounding box center [165, 122] width 317 height 167
click at [165, 104] on div "Mi Cuenta Personalizar héroe Volver al panel" at bounding box center [165, 122] width 317 height 167
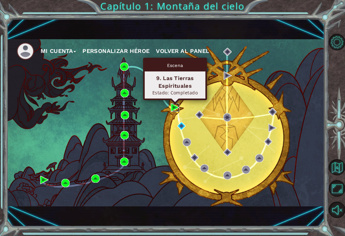
click at [174, 104] on img at bounding box center [175, 107] width 8 height 8
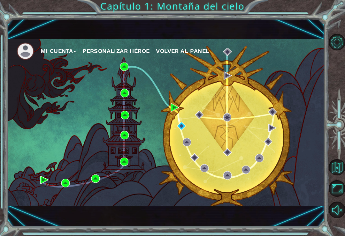
click at [321, 117] on div "Mi Cuenta Personalizar héroe Volver al panel" at bounding box center [165, 122] width 317 height 167
click at [37, 176] on div "Mi Cuenta Personalizar héroe Volver al panel" at bounding box center [165, 122] width 317 height 167
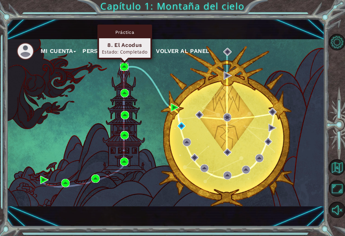
click at [124, 67] on img at bounding box center [124, 67] width 8 height 8
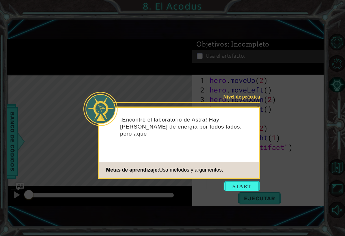
click at [241, 184] on button "Start" at bounding box center [241, 186] width 36 height 10
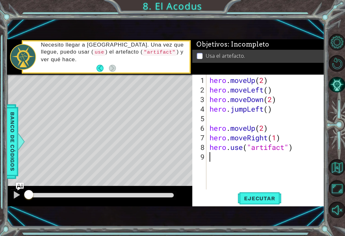
click at [270, 193] on button "Ejecutar" at bounding box center [260, 198] width 44 height 13
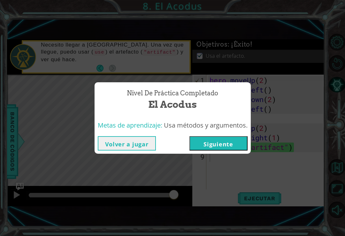
click at [278, 58] on div "Nivel de práctica Completado El Acodus Metas de aprendizaje: Usa métodos y argu…" at bounding box center [172, 118] width 345 height 236
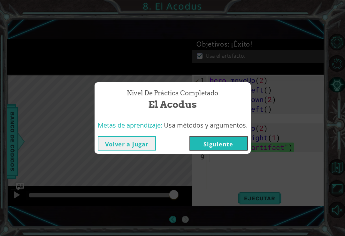
click at [272, 79] on div "Nivel de práctica Completado El Acodus Metas de aprendizaje: Usa métodos y argu…" at bounding box center [172, 118] width 345 height 236
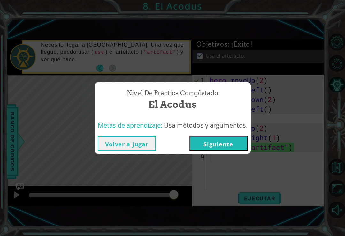
click at [222, 146] on button "Siguiente" at bounding box center [218, 143] width 58 height 14
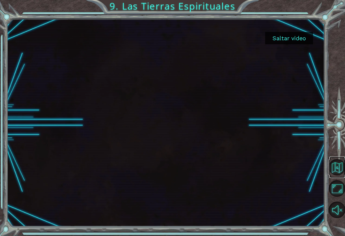
click at [339, 176] on button "Volver al mapa" at bounding box center [337, 167] width 17 height 17
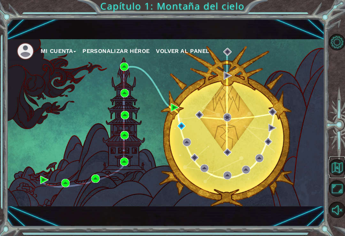
click at [337, 175] on button "Volver al mapa" at bounding box center [337, 167] width 17 height 17
click at [342, 176] on button "Volver al mapa" at bounding box center [337, 167] width 17 height 17
click at [323, 113] on div "Mi Cuenta Personalizar héroe Volver al panel" at bounding box center [165, 122] width 317 height 167
click at [112, 65] on div "Mi Cuenta Personalizar héroe Volver al panel" at bounding box center [165, 122] width 317 height 167
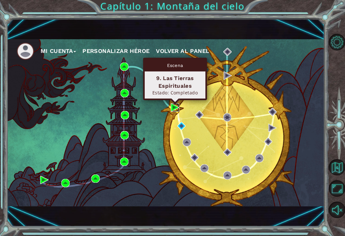
click at [175, 112] on img at bounding box center [175, 107] width 8 height 8
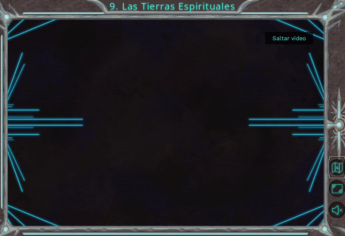
click at [335, 176] on button "Volver al mapa" at bounding box center [337, 167] width 17 height 17
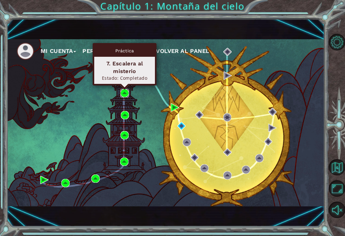
click at [125, 92] on img at bounding box center [124, 93] width 8 height 8
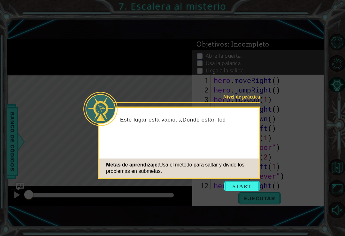
click at [250, 178] on div "Metas de aprendizaje: Usa el método para saltar y divide los problemas en subme…" at bounding box center [178, 168] width 159 height 19
click at [248, 187] on button "Start" at bounding box center [241, 186] width 36 height 10
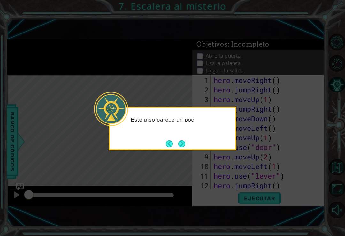
click at [180, 146] on icon at bounding box center [172, 118] width 345 height 236
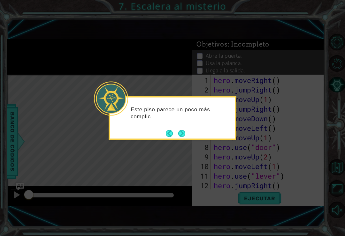
click at [182, 136] on button "Next" at bounding box center [181, 133] width 7 height 7
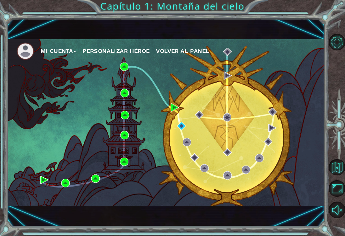
click at [169, 108] on div "Mi Cuenta Personalizar héroe Volver al panel" at bounding box center [165, 122] width 317 height 167
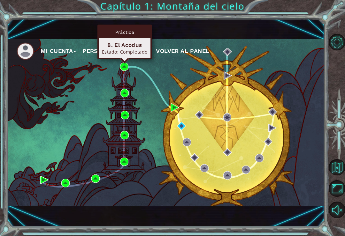
click at [108, 52] on div "Estado: Completado" at bounding box center [125, 52] width 46 height 6
click at [109, 52] on div "Estado: Completado" at bounding box center [125, 52] width 46 height 6
click at [123, 65] on img at bounding box center [124, 67] width 8 height 8
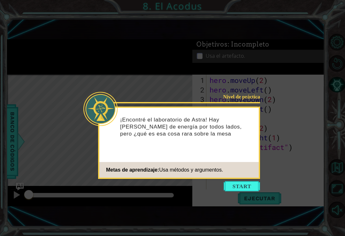
click at [235, 186] on button "Start" at bounding box center [241, 186] width 36 height 10
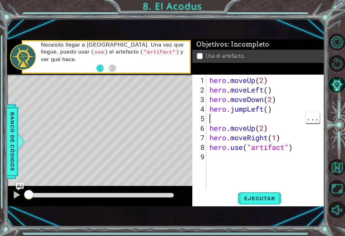
click at [272, 119] on div "hero . moveUp ( 2 ) hero . moveLeft ( ) hero . moveDown ( 2 ) hero . jumpLeft (…" at bounding box center [267, 143] width 118 height 134
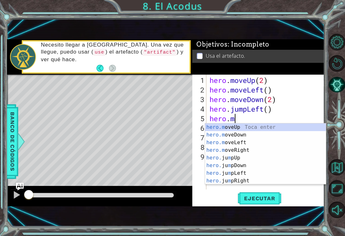
scroll to position [0, 1]
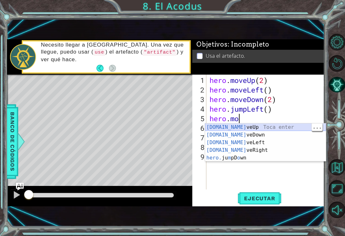
click at [268, 128] on div "[DOMAIN_NAME] veUp Toca enter [DOMAIN_NAME] veDown Toca enter [DOMAIN_NAME] veL…" at bounding box center [265, 151] width 121 height 54
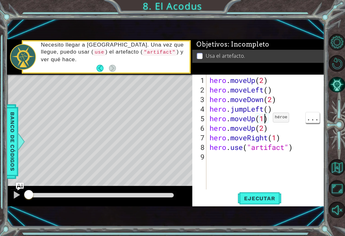
click at [263, 120] on div "hero . moveUp ( 2 ) hero . moveLeft ( ) hero . moveDown ( 2 ) hero . jumpLeft (…" at bounding box center [267, 143] width 118 height 134
click at [255, 119] on div "hero . moveUp ( 2 ) hero . moveLeft ( ) hero . moveDown ( 2 ) hero . jumpLeft (…" at bounding box center [267, 143] width 118 height 134
click at [271, 119] on div "hero . moveUp ( 2 ) hero . moveLeft ( ) hero . moveDown ( 2 ) hero . jumpLeft (…" at bounding box center [267, 143] width 118 height 134
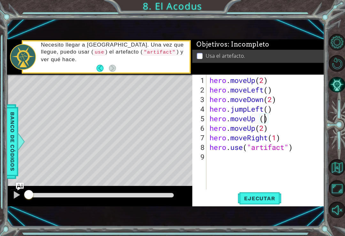
scroll to position [0, 3]
click at [257, 119] on div "hero . moveUp ( 2 ) hero . moveLeft ( ) hero . moveDown ( 2 ) hero . jumpLeft (…" at bounding box center [267, 143] width 118 height 134
click at [261, 119] on div "hero . moveUp ( 2 ) hero . moveLeft ( ) hero . moveDown ( 2 ) hero . jumpLeft (…" at bounding box center [267, 143] width 118 height 134
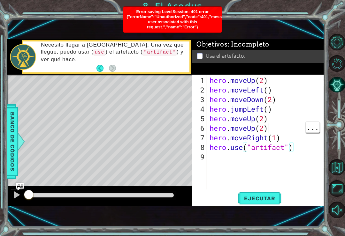
click at [278, 128] on div "hero . moveUp ( 2 ) hero . moveLeft ( ) hero . moveDown ( 2 ) hero . jumpLeft (…" at bounding box center [267, 143] width 118 height 134
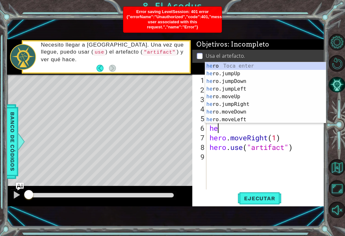
scroll to position [0, 0]
type textarea "h"
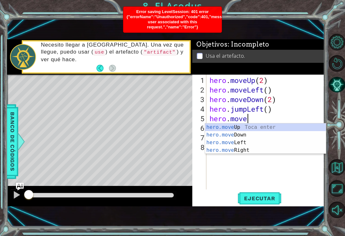
type textarea "hero.mov"
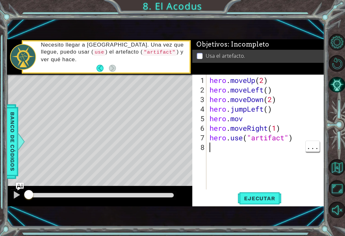
click at [257, 122] on div "hero . moveUp ( 2 ) hero . moveLeft ( ) hero . moveDown ( 2 ) hero . jumpLeft (…" at bounding box center [267, 143] width 118 height 134
click at [288, 224] on div "1 ההההההההההההההההההההההההההההההההההההההההההההההההההההההההההההההההההההההההההההה…" at bounding box center [165, 123] width 317 height 208
click at [276, 198] on span "Ejecutar" at bounding box center [260, 198] width 44 height 6
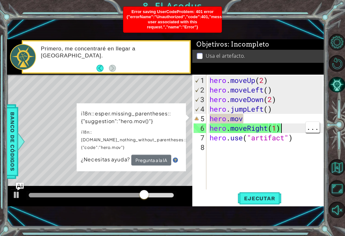
click at [282, 123] on div "hero . moveUp ( 2 ) hero . moveLeft ( ) hero . moveDown ( 2 ) hero . jumpLeft (…" at bounding box center [267, 143] width 118 height 134
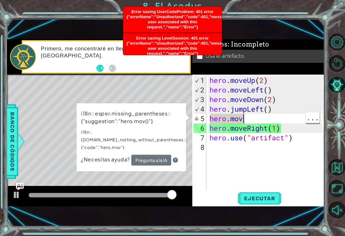
click at [260, 120] on div "hero . moveUp ( 2 ) hero . moveLeft ( ) hero . moveDown ( 2 ) hero . jumpLeft (…" at bounding box center [267, 143] width 118 height 134
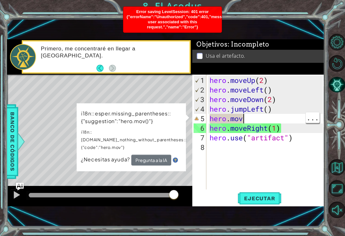
scroll to position [0, 1]
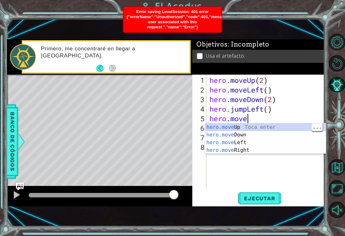
click at [272, 127] on div "hero.move Up Toca enter hero.move Down Toca enter hero.move Left Toca enter her…" at bounding box center [265, 147] width 121 height 46
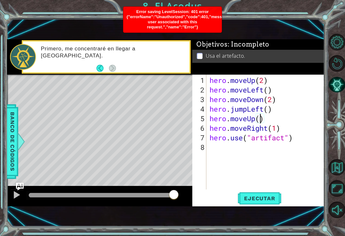
scroll to position [0, 2]
type textarea "hero.moveUp(2)"
click at [269, 203] on button "Ejecutar" at bounding box center [260, 198] width 44 height 13
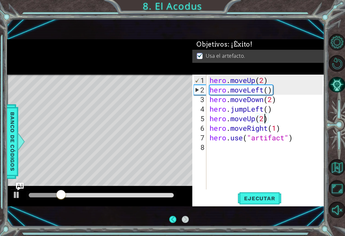
click at [14, 143] on span "Banco de códigos" at bounding box center [12, 142] width 10 height 66
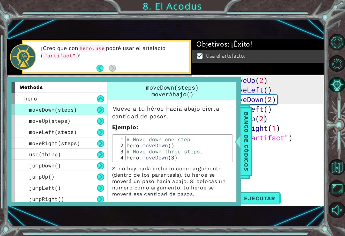
click at [244, 145] on span "Banco de códigos" at bounding box center [246, 142] width 10 height 66
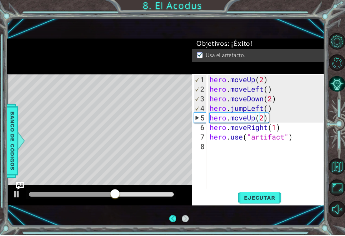
scroll to position [10, 0]
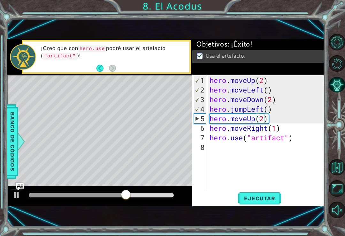
click at [341, 132] on div at bounding box center [337, 126] width 16 height 62
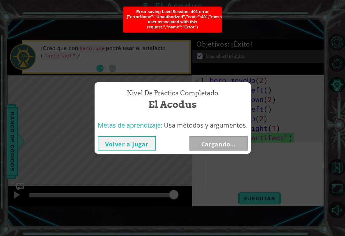
click at [274, 114] on div "Nivel de práctica Completado El Acodus Metas de aprendizaje: Usa métodos y argu…" at bounding box center [172, 118] width 345 height 236
click at [293, 116] on div "Nivel de práctica Completado El Acodus Metas de aprendizaje: Usa métodos y argu…" at bounding box center [172, 118] width 345 height 236
click at [265, 146] on div "Nivel de práctica Completado El Acodus Metas de aprendizaje: Usa métodos y argu…" at bounding box center [172, 118] width 345 height 236
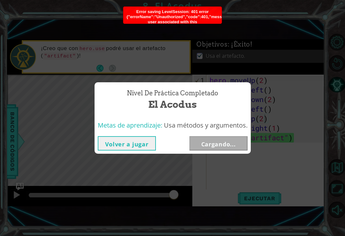
click at [270, 190] on div "Nivel de práctica Completado El Acodus Metas de aprendizaje: Usa métodos y argu…" at bounding box center [172, 118] width 345 height 236
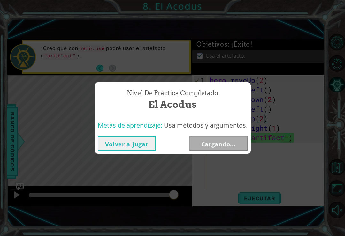
click at [256, 191] on div "Nivel de práctica Completado El Acodus Metas de aprendizaje: Usa métodos y argu…" at bounding box center [172, 118] width 345 height 236
click at [262, 80] on div "Nivel de práctica Completado El Acodus Metas de aprendizaje: Usa métodos y argu…" at bounding box center [172, 118] width 345 height 236
click at [281, 86] on div "Nivel de práctica Completado El Acodus Metas de aprendizaje: Usa métodos y argu…" at bounding box center [172, 118] width 345 height 236
click at [291, 96] on div "Nivel de práctica Completado El Acodus Metas de aprendizaje: Usa métodos y argu…" at bounding box center [172, 118] width 345 height 236
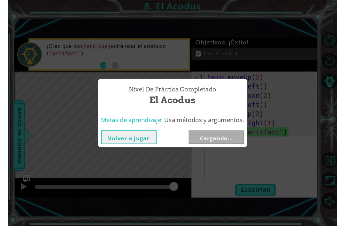
scroll to position [20, 0]
